Goal: Task Accomplishment & Management: Use online tool/utility

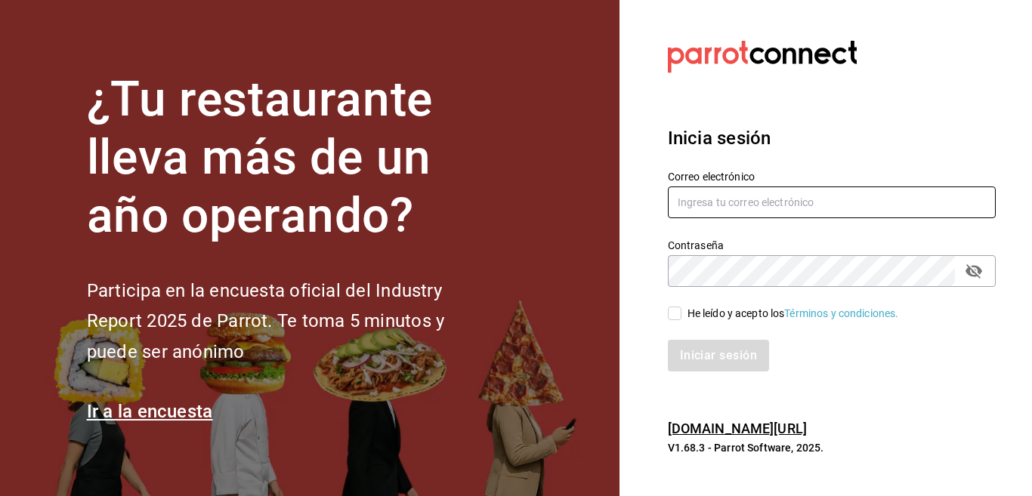
type input "Multiuser@inaricoah.com"
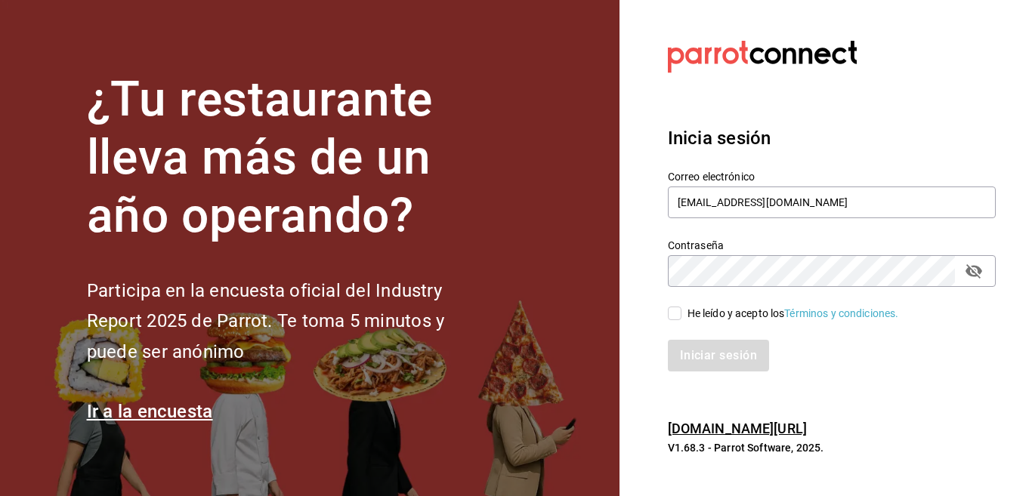
click at [672, 318] on input "He leído y acepto los Términos y condiciones." at bounding box center [675, 314] width 14 height 14
checkbox input "true"
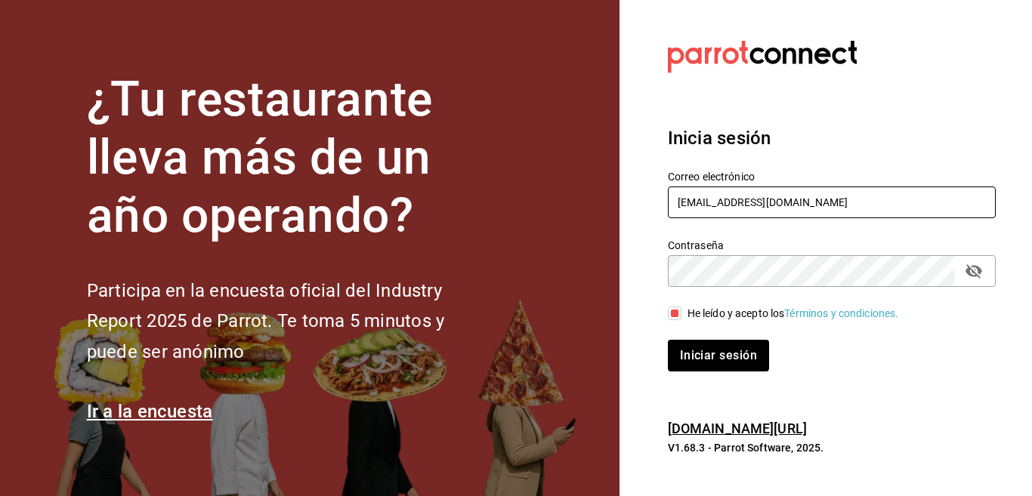
click at [830, 206] on input "Multiuser@inaricoah.com" at bounding box center [832, 203] width 328 height 32
drag, startPoint x: 652, startPoint y: 221, endPoint x: 645, endPoint y: 231, distance: 13.0
click at [651, 221] on div "Contraseña Contraseña" at bounding box center [823, 254] width 346 height 66
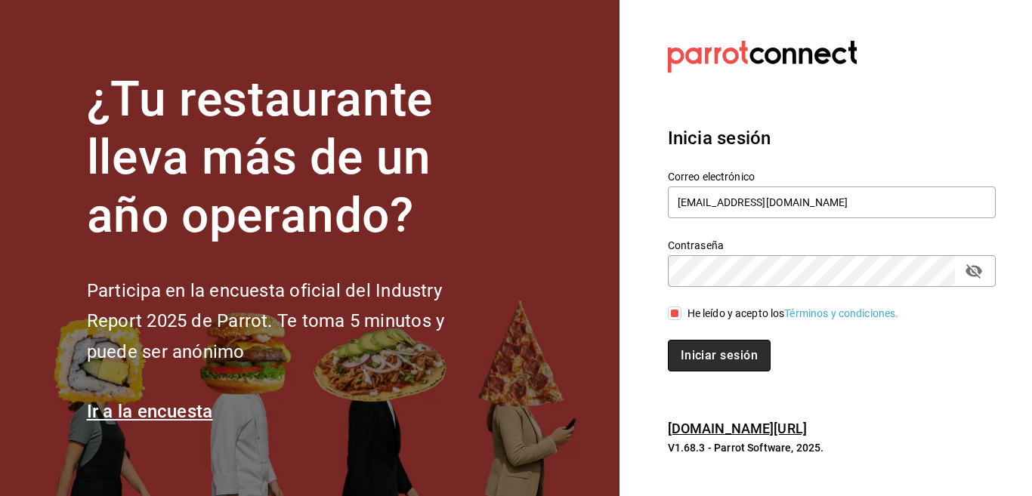
click at [708, 359] on button "Iniciar sesión" at bounding box center [719, 356] width 103 height 32
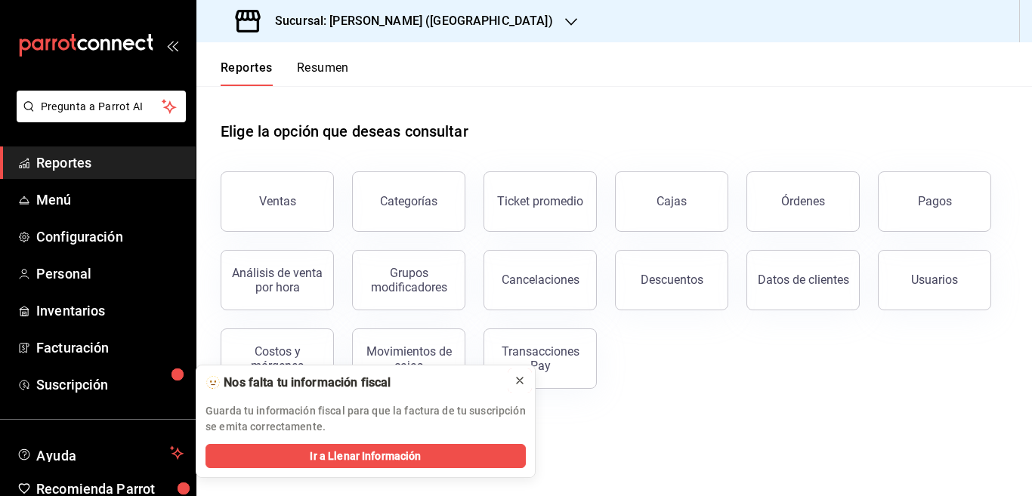
click at [518, 379] on icon at bounding box center [520, 381] width 6 height 6
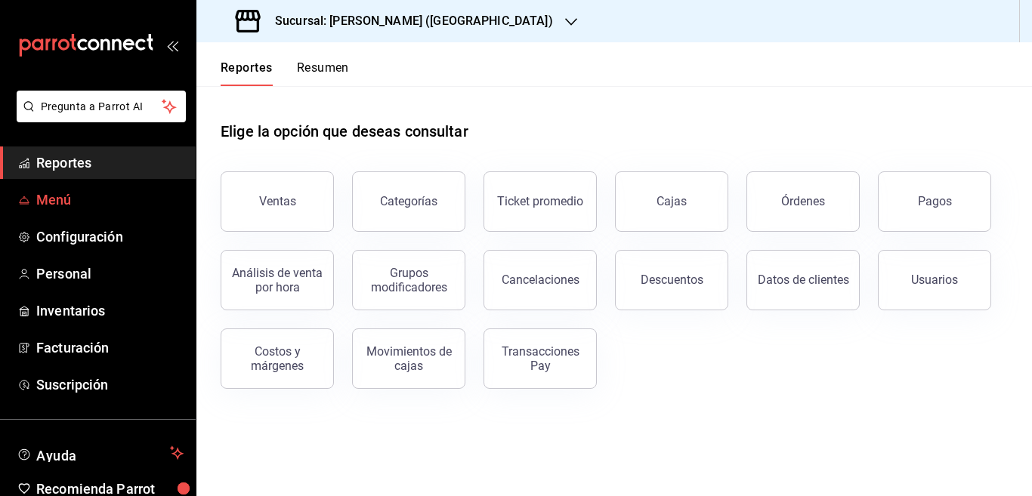
click at [73, 191] on span "Menú" at bounding box center [109, 200] width 147 height 20
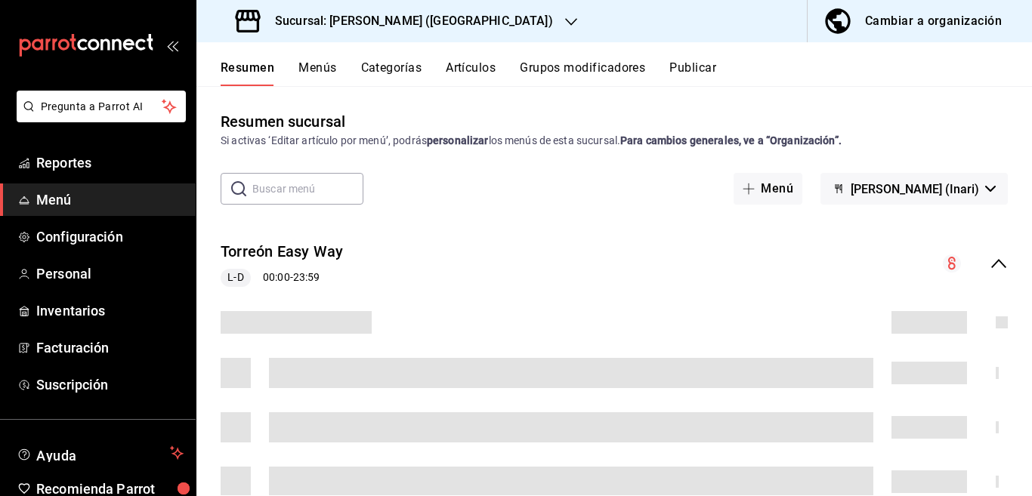
click at [476, 66] on button "Artículos" at bounding box center [471, 73] width 50 height 26
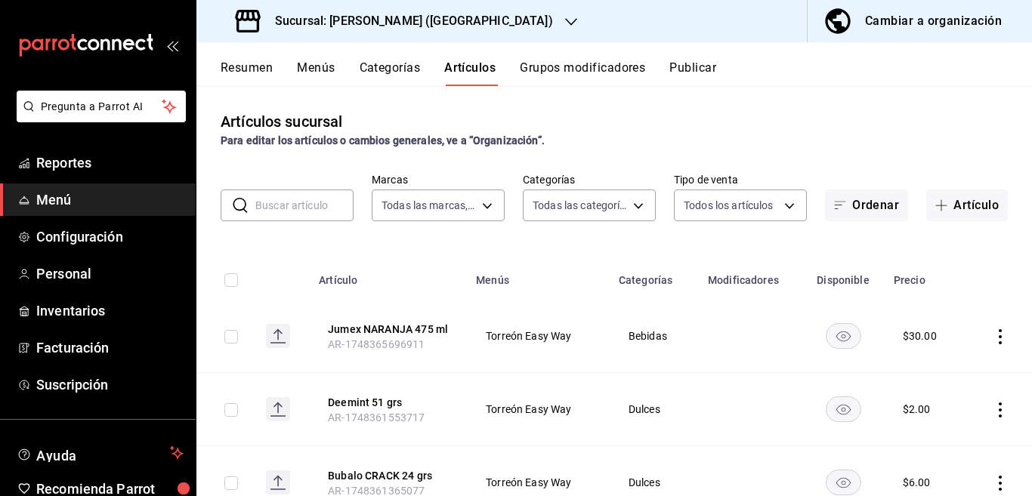
type input "9c7b9114-776f-4b73-847e-918aa1c3e9cc"
type input "832b3cce-ca37-4783-9212-fefd17bb0127,e930e85a-428b-40b2-bbde-62281a46d379,102d0…"
click at [302, 206] on input "text" at bounding box center [304, 205] width 98 height 30
click at [629, 254] on th "Categorías" at bounding box center [654, 276] width 89 height 48
click at [380, 66] on button "Categorías" at bounding box center [390, 73] width 61 height 26
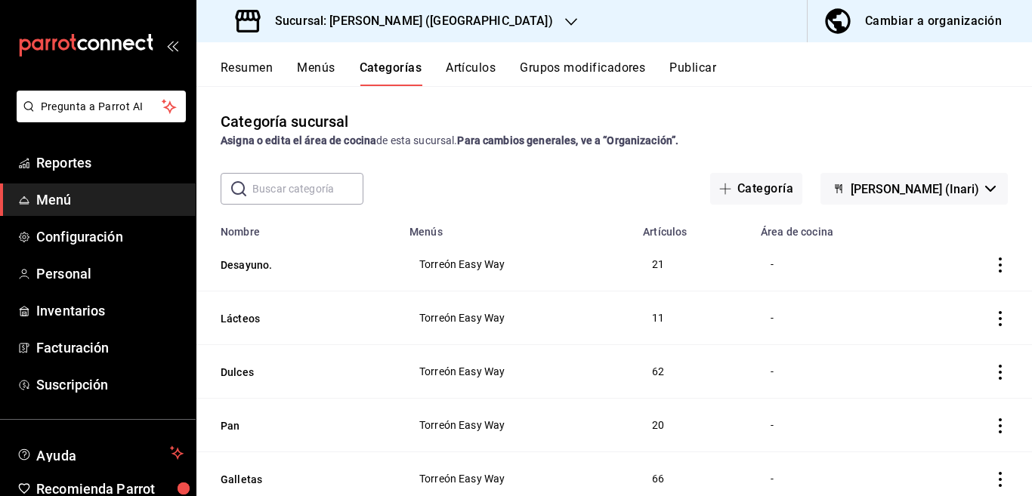
click at [318, 198] on input "text" at bounding box center [307, 189] width 111 height 30
click at [579, 169] on div "Categoría sucursal Asigna o edita el área de cocina de esta sucursal. Para camb…" at bounding box center [614, 291] width 836 height 410
click at [772, 184] on button "Categoría" at bounding box center [756, 189] width 92 height 32
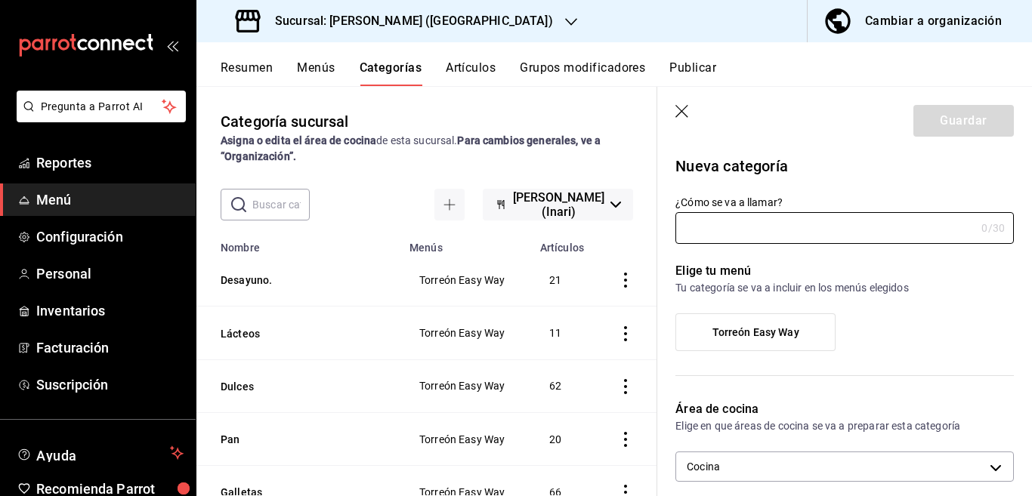
click at [685, 108] on icon "button" at bounding box center [683, 112] width 15 height 15
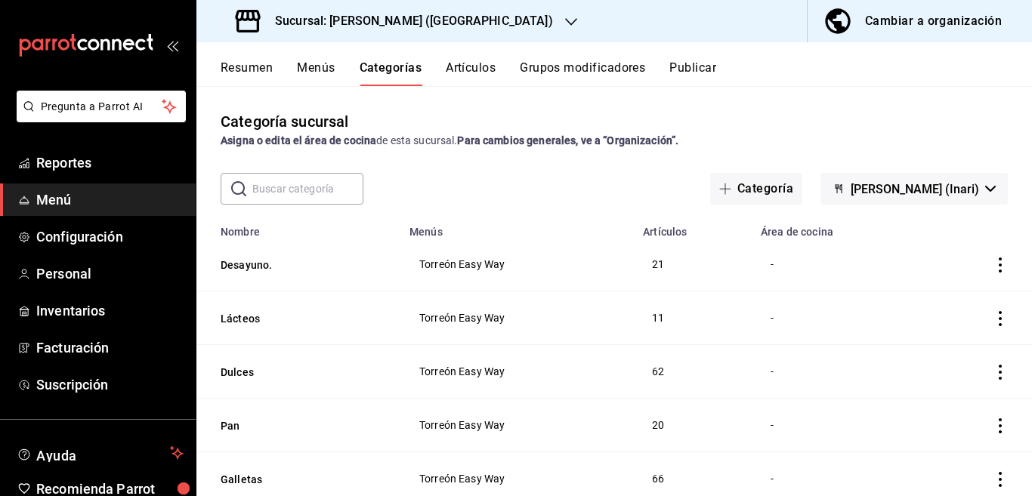
click at [565, 20] on icon "button" at bounding box center [571, 22] width 12 height 12
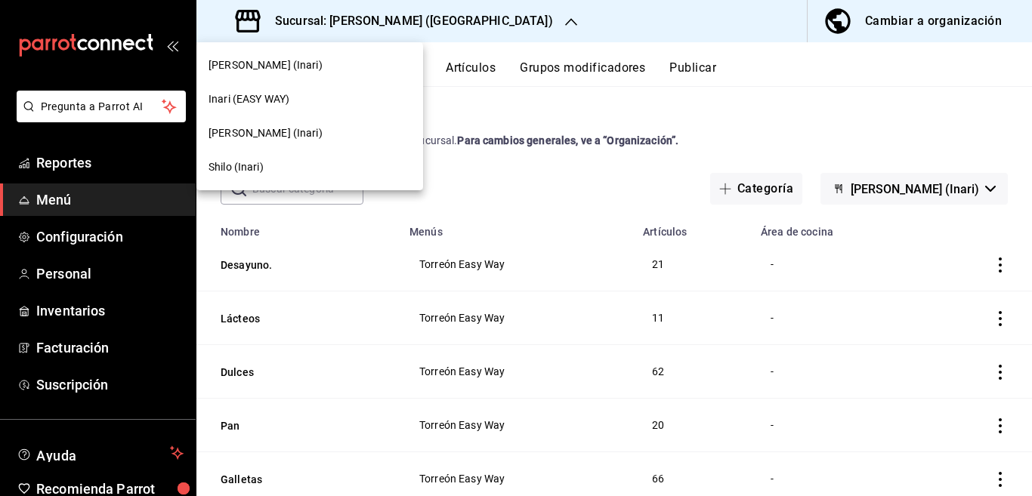
click at [232, 135] on span "[PERSON_NAME] (Inari)" at bounding box center [266, 133] width 114 height 16
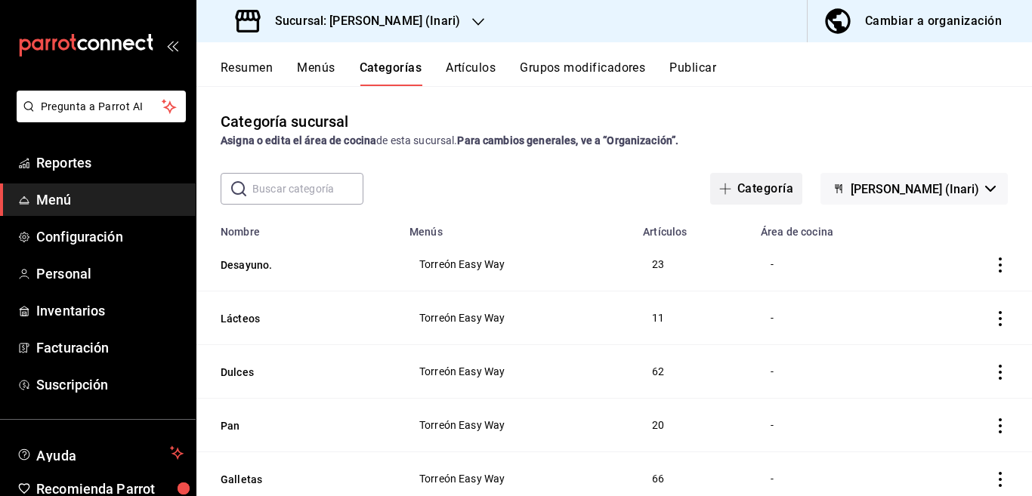
click at [760, 184] on button "Categoría" at bounding box center [756, 189] width 92 height 32
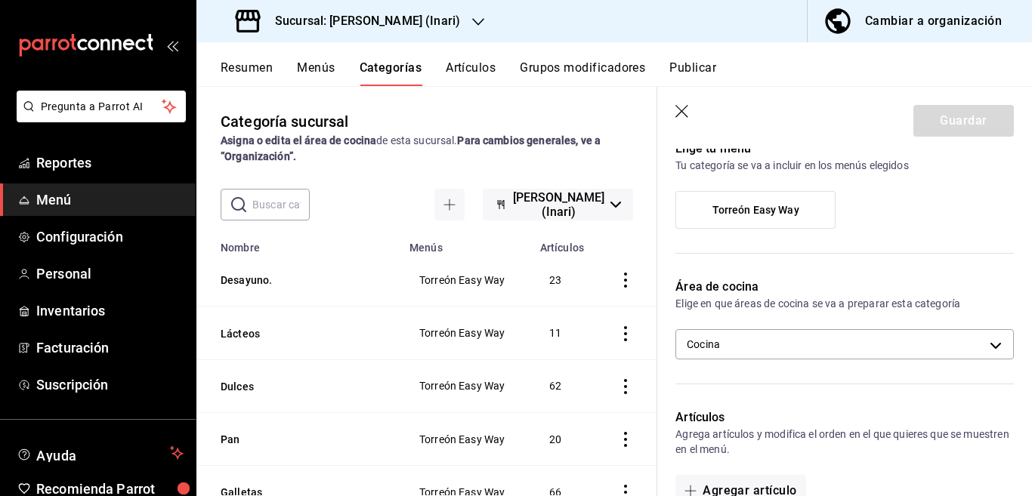
scroll to position [184, 0]
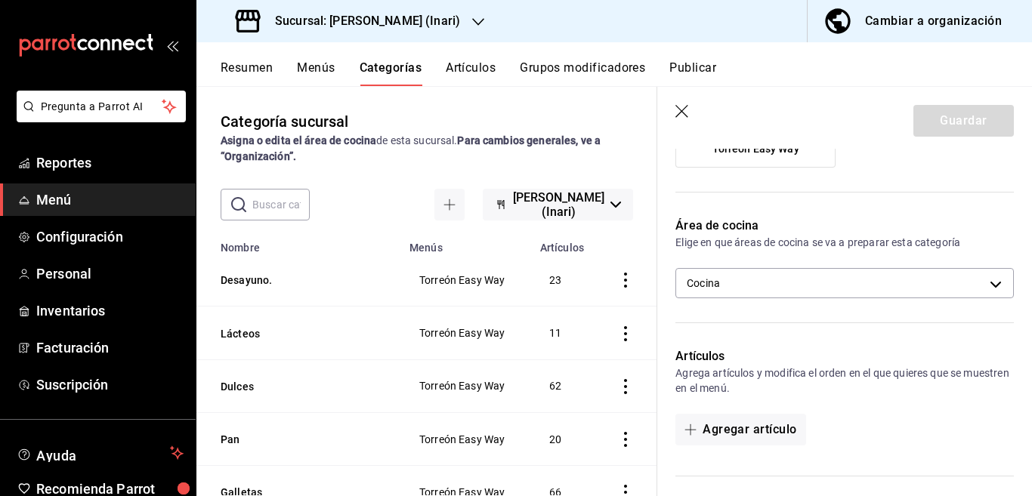
type input "Fruty Natural"
click at [765, 160] on label "Torreón Easy Way" at bounding box center [755, 149] width 159 height 36
click at [0, 0] on input "Torreón Easy Way" at bounding box center [0, 0] width 0 height 0
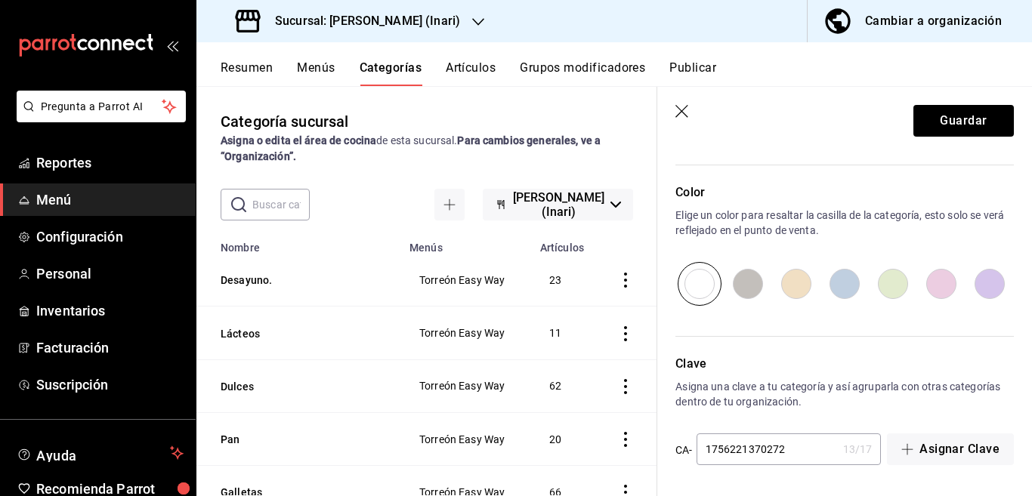
scroll to position [496, 0]
click at [958, 123] on button "Guardar" at bounding box center [964, 121] width 100 height 32
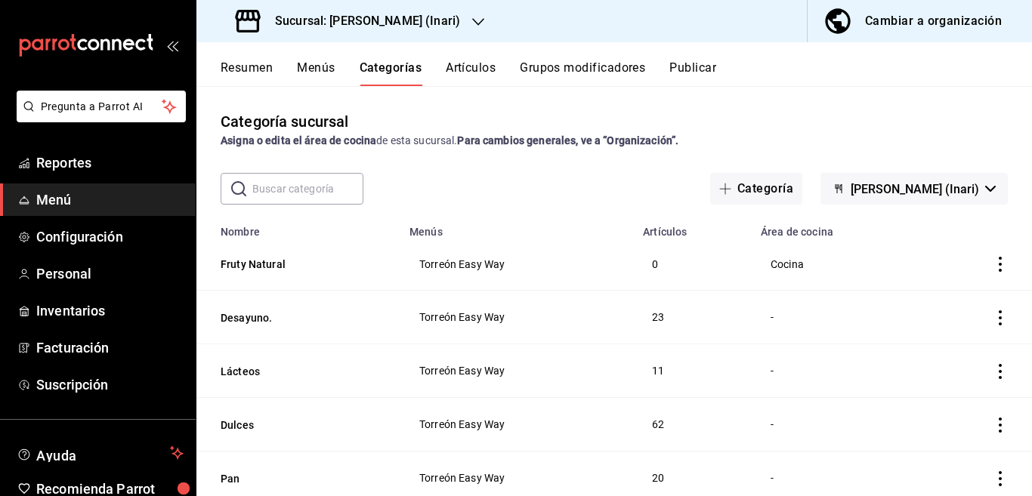
click at [474, 70] on button "Artículos" at bounding box center [471, 73] width 50 height 26
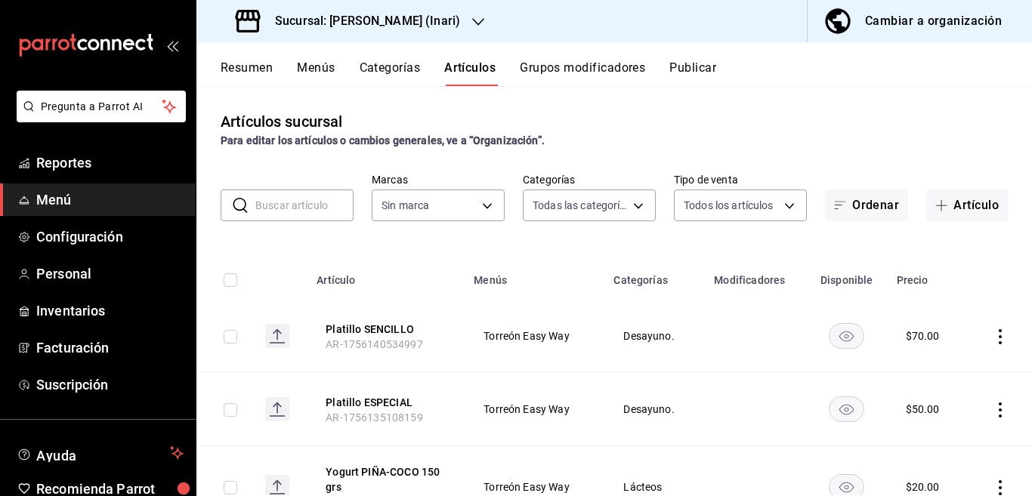
type input "ae2ebf69-bea1-49e9-ad72-047905d67b75,102b5909-c77c-44b9-88fa-d5f04eeee308,2d1ec…"
type input "56fbb0f3-006a-4ed7-a5c0-48b255614585"
click at [314, 204] on input "text" at bounding box center [304, 205] width 98 height 30
click at [676, 236] on div "Artículos sucursal Para editar los artículos o cambios generales, ve a “Organiz…" at bounding box center [614, 291] width 836 height 410
drag, startPoint x: 963, startPoint y: 201, endPoint x: 686, endPoint y: 284, distance: 289.5
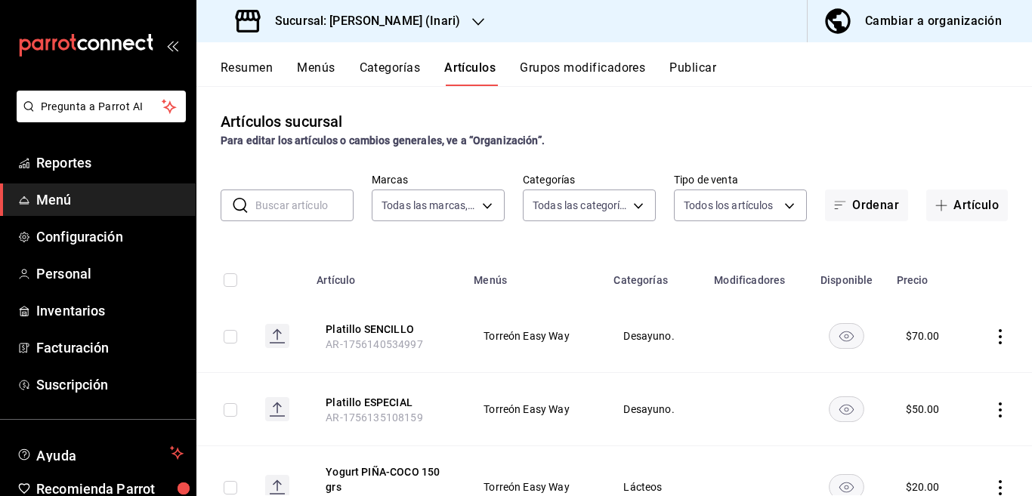
click at [963, 202] on button "Artículo" at bounding box center [967, 206] width 82 height 32
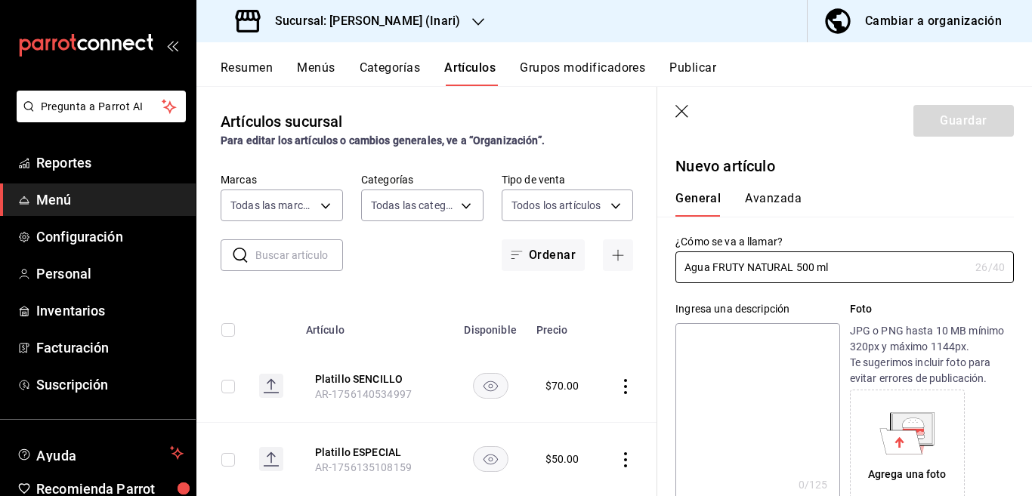
type input "Agua FRUTY NATURAL 500 ml"
click at [739, 339] on textarea at bounding box center [758, 413] width 164 height 181
paste textarea "Agua FRUTY NATURAL 500 ml"
type textarea "Agua FRUTY NATURAL 500 ml"
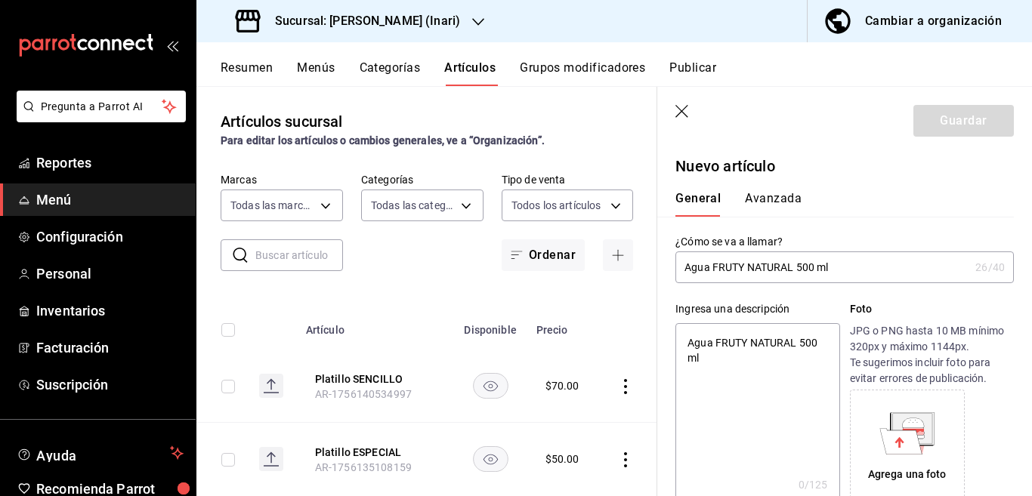
type textarea "x"
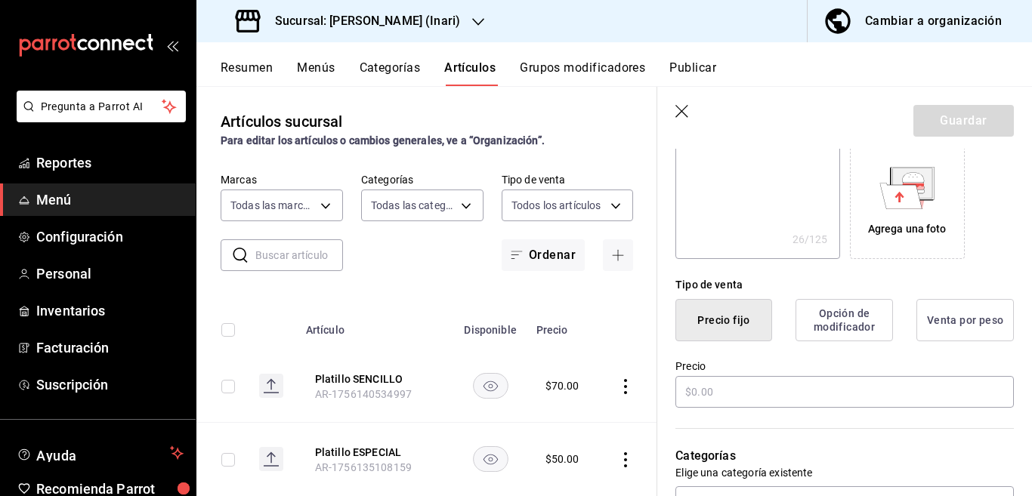
scroll to position [307, 0]
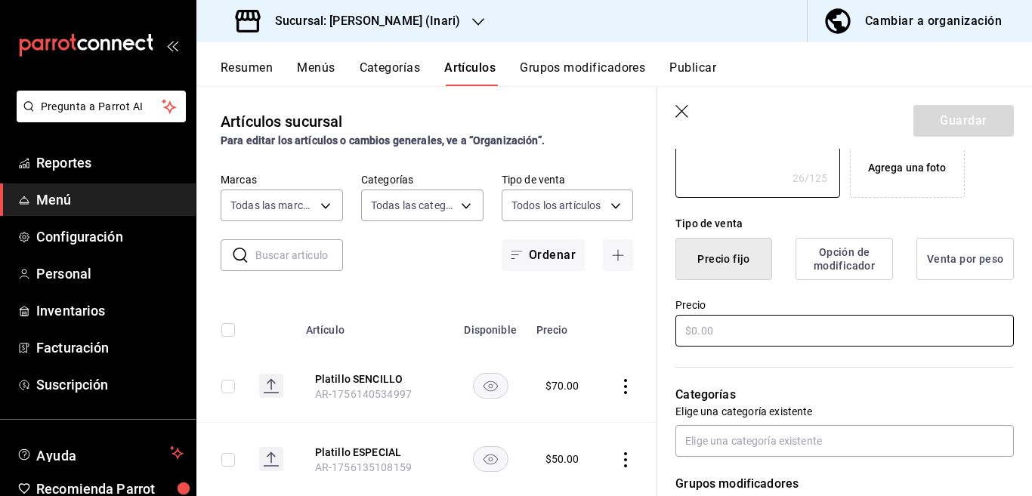
type textarea "Agua FRUTY NATURAL 500 ml"
type textarea "x"
click at [729, 329] on input "text" at bounding box center [845, 331] width 339 height 32
type input "$22.00"
type textarea "x"
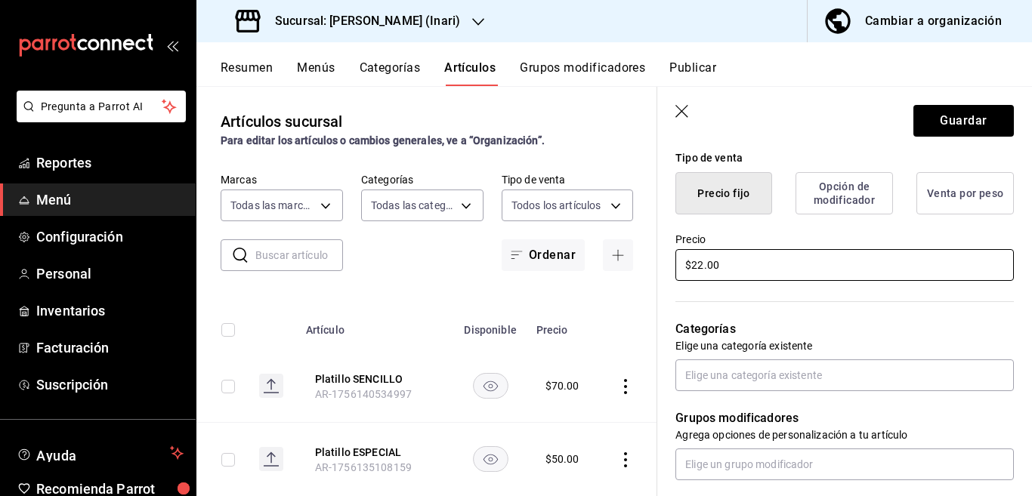
scroll to position [430, 0]
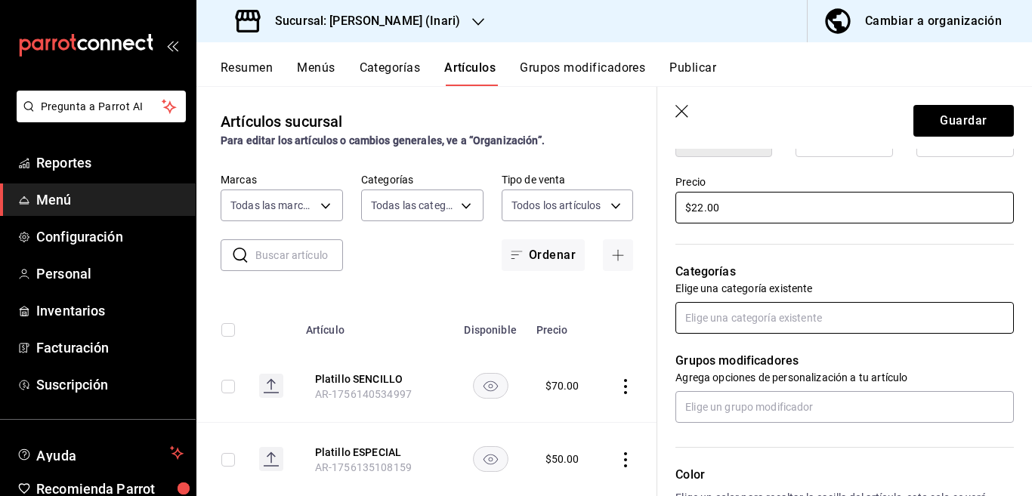
type input "$22.00"
click at [762, 311] on input "text" at bounding box center [845, 318] width 339 height 32
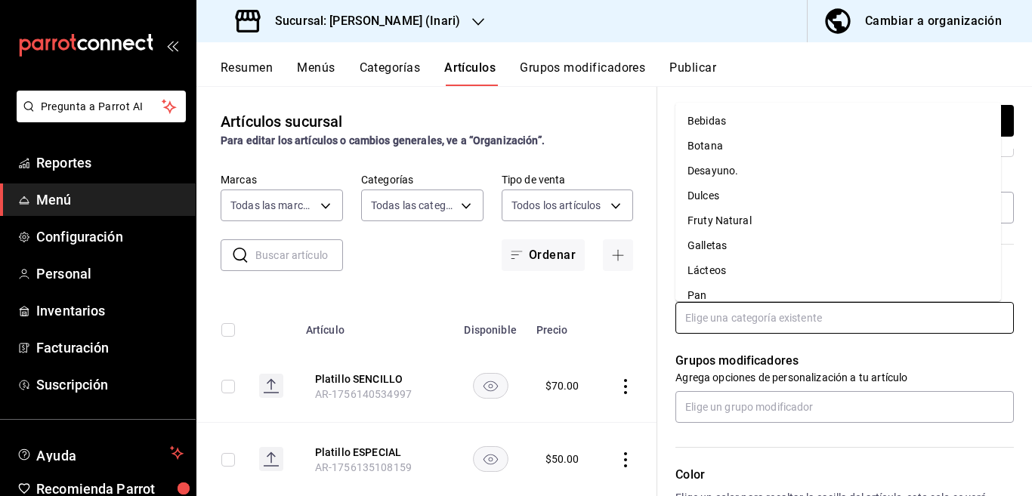
scroll to position [13, 0]
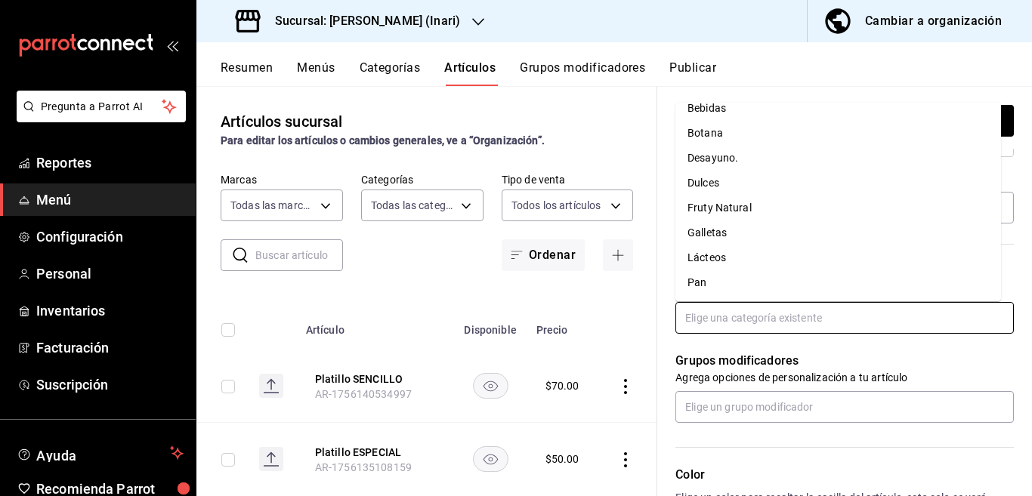
click at [728, 210] on li "Fruty Natural" at bounding box center [839, 208] width 326 height 25
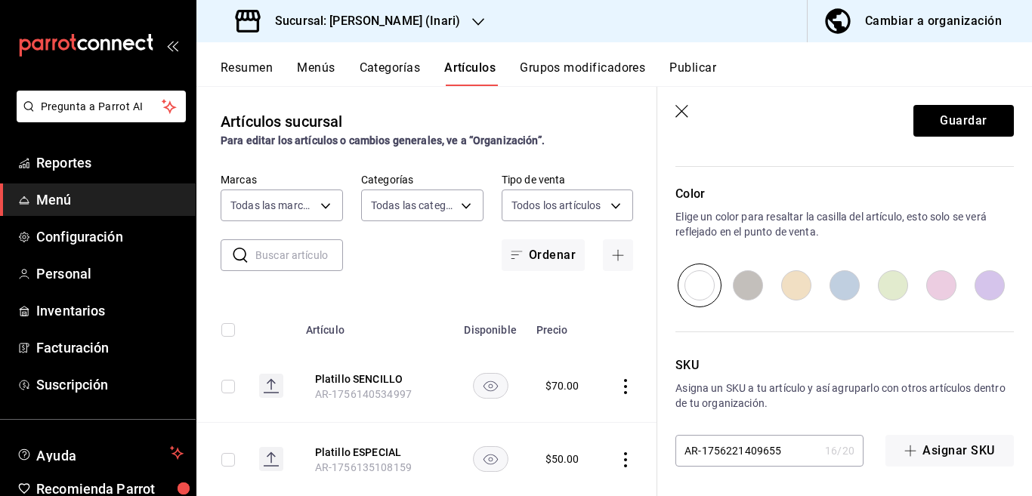
scroll to position [762, 0]
click at [933, 125] on button "Guardar" at bounding box center [964, 121] width 100 height 32
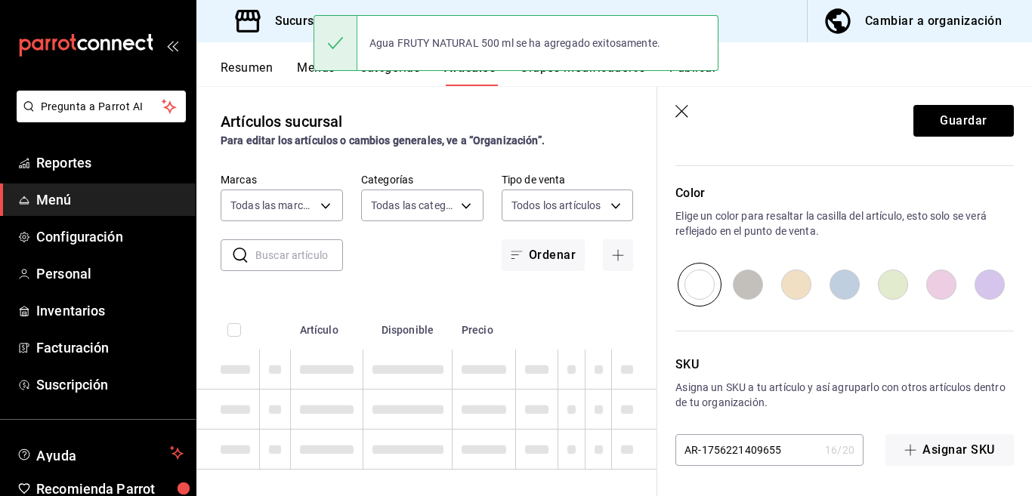
type textarea "x"
